Goal: Task Accomplishment & Management: Manage account settings

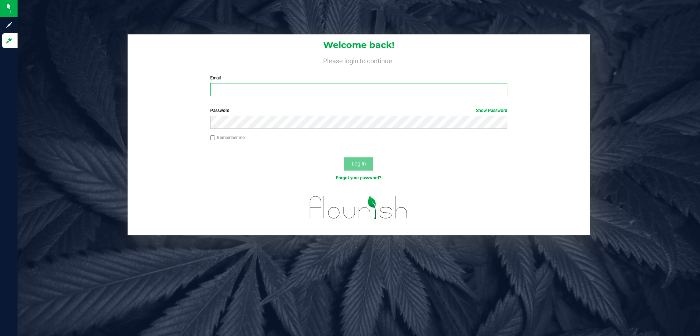
click at [264, 84] on input "Email" at bounding box center [358, 89] width 297 height 13
type input "[EMAIL_ADDRESS][DOMAIN_NAME]"
click at [344, 157] on button "Log In" at bounding box center [358, 163] width 29 height 13
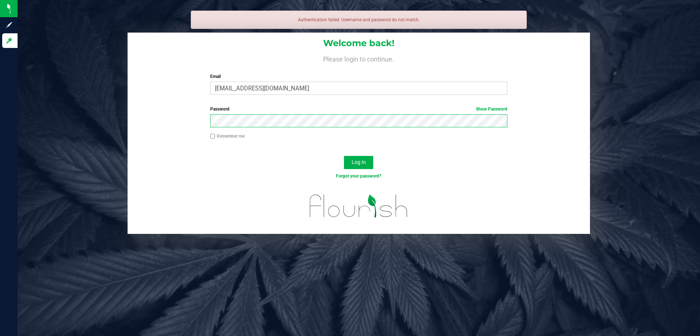
click at [344, 156] on button "Log In" at bounding box center [358, 162] width 29 height 13
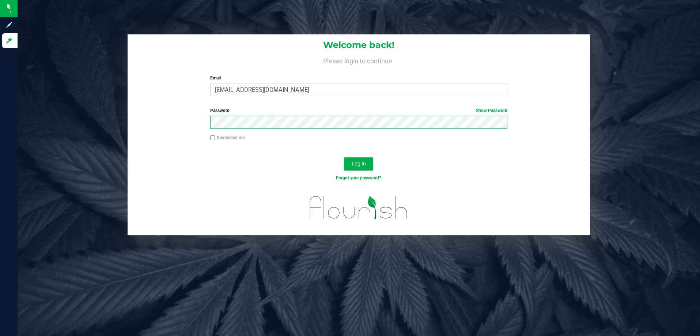
click at [344, 157] on button "Log In" at bounding box center [358, 163] width 29 height 13
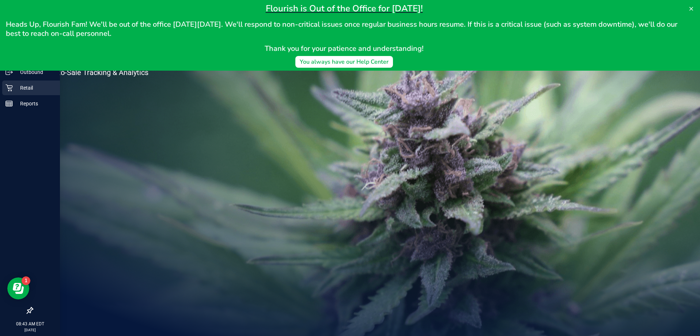
click at [18, 93] on div "Retail" at bounding box center [31, 87] width 58 height 15
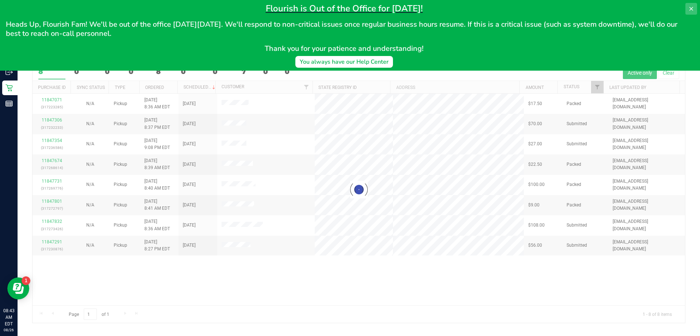
click at [690, 10] on icon at bounding box center [691, 9] width 6 height 6
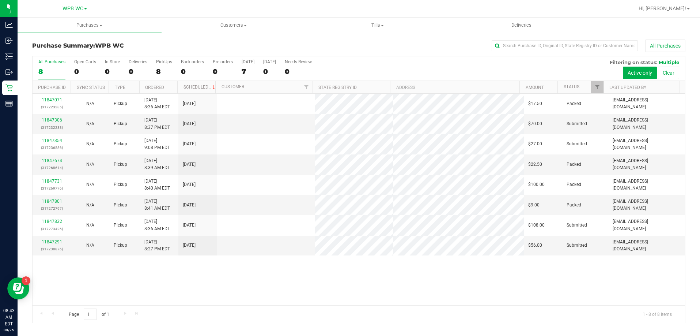
click at [380, 273] on div "11847071 (317223285) N/A Pickup [DATE] 8:36 AM EDT 8/26/2025 $17.50 Packed [EMA…" at bounding box center [359, 199] width 653 height 211
click at [379, 22] on span "Tills" at bounding box center [377, 25] width 143 height 7
click at [351, 44] on span "Manage tills" at bounding box center [330, 44] width 49 height 6
